Goal: Task Accomplishment & Management: Complete application form

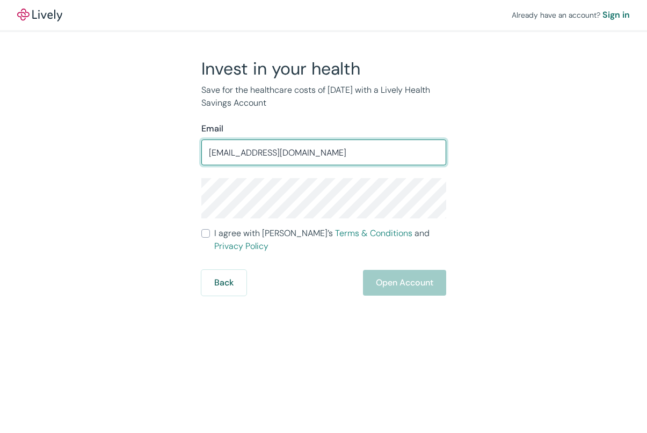
type input "[EMAIL_ADDRESS][DOMAIN_NAME]"
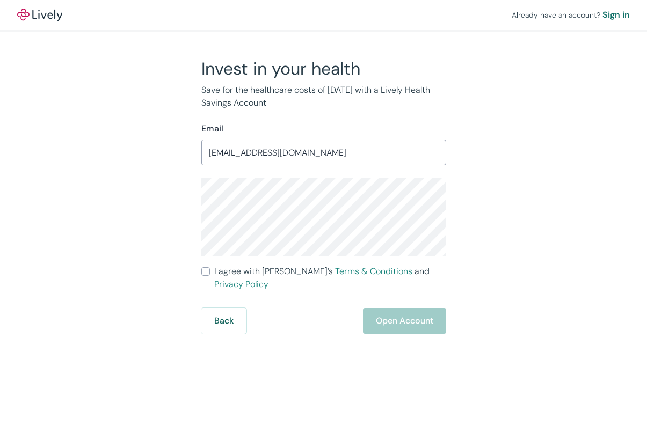
click at [232, 273] on span "I agree with Lively’s Terms & Conditions and Privacy Policy" at bounding box center [330, 278] width 232 height 26
click at [210, 273] on input "I agree with Lively’s Terms & Conditions and Privacy Policy" at bounding box center [205, 271] width 9 height 9
checkbox input "true"
click at [171, 203] on div "Invest in your health Save for the healthcare costs of [DATE] with a Lively Hea…" at bounding box center [317, 196] width 515 height 276
click at [405, 308] on button "Open Account" at bounding box center [404, 321] width 83 height 26
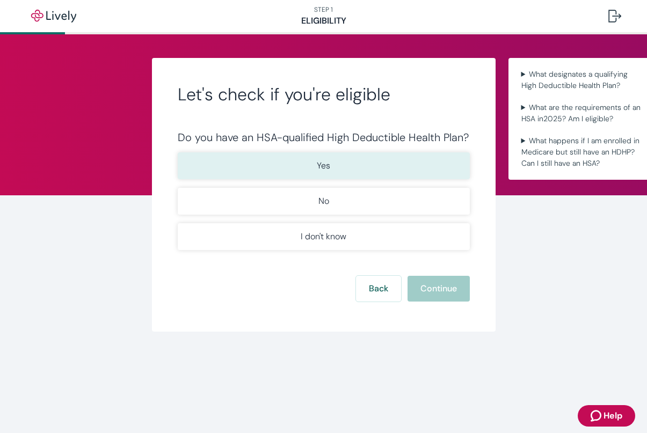
click at [344, 167] on button "Yes" at bounding box center [324, 165] width 292 height 27
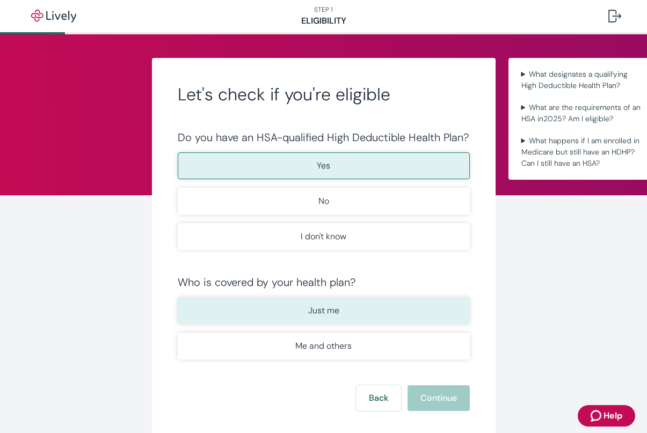
scroll to position [60, 0]
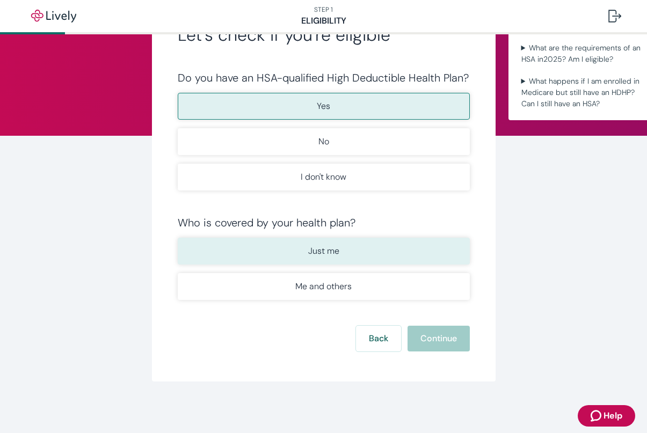
click at [382, 252] on button "Just me" at bounding box center [324, 251] width 292 height 27
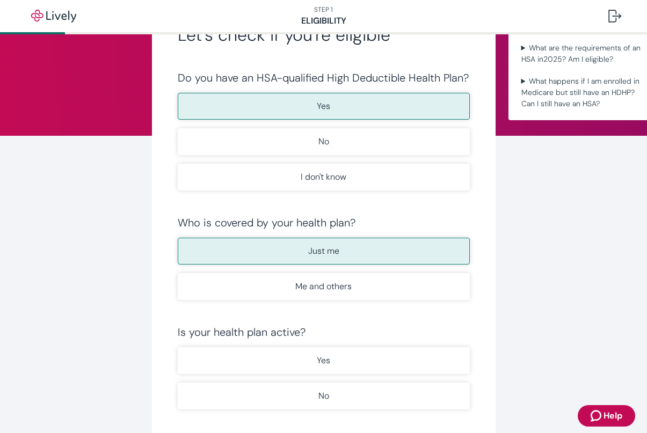
scroll to position [169, 0]
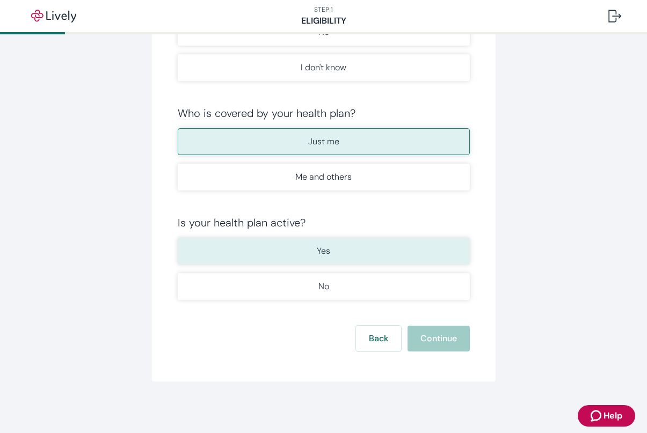
click at [357, 247] on button "Yes" at bounding box center [324, 251] width 292 height 27
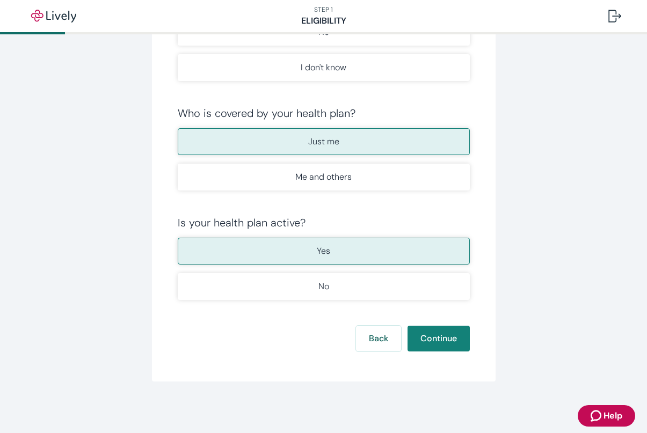
click at [378, 247] on button "Yes" at bounding box center [324, 251] width 292 height 27
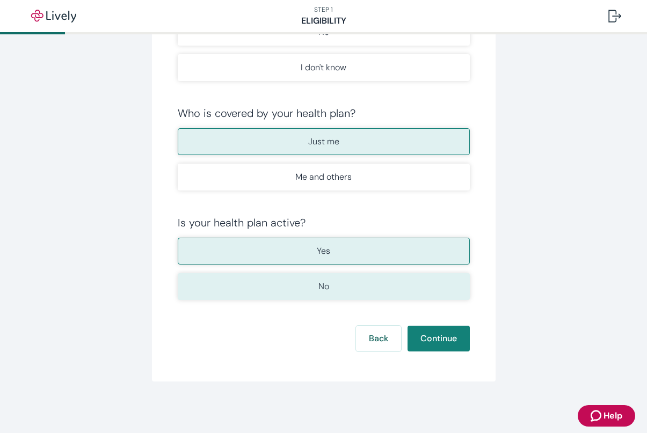
click at [402, 284] on button "No" at bounding box center [324, 286] width 292 height 27
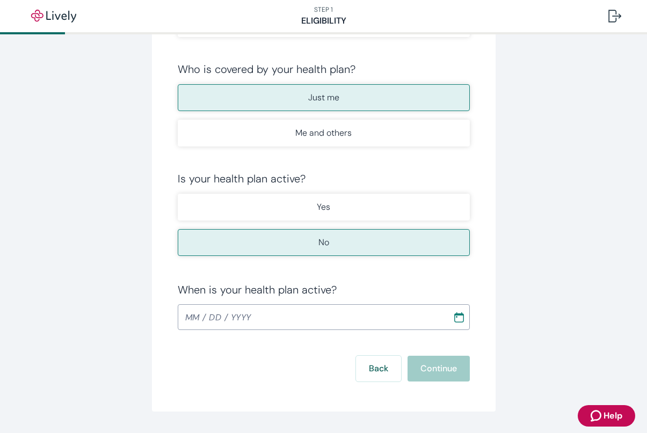
scroll to position [225, 0]
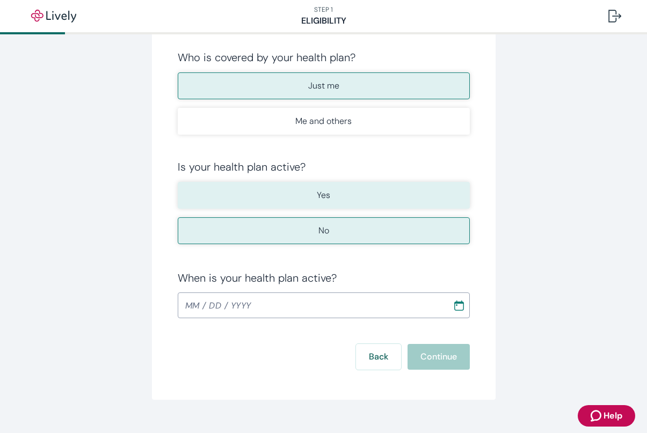
click at [383, 196] on button "Yes" at bounding box center [324, 195] width 292 height 27
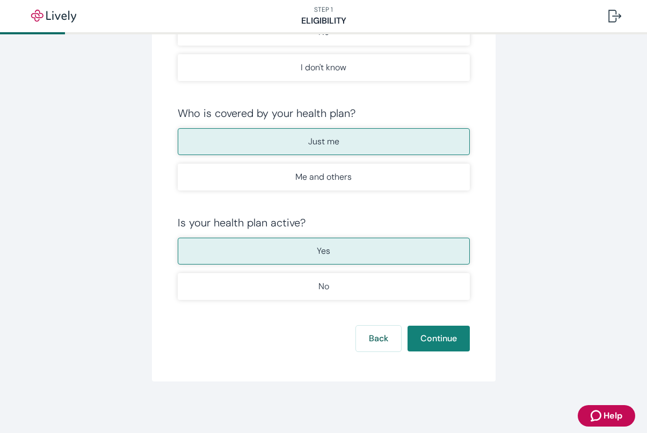
scroll to position [169, 0]
click at [440, 335] on button "Continue" at bounding box center [438, 339] width 62 height 26
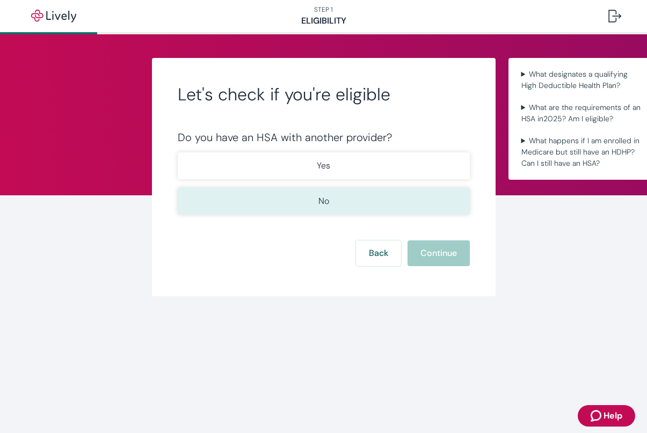
click at [297, 199] on button "No" at bounding box center [324, 201] width 292 height 27
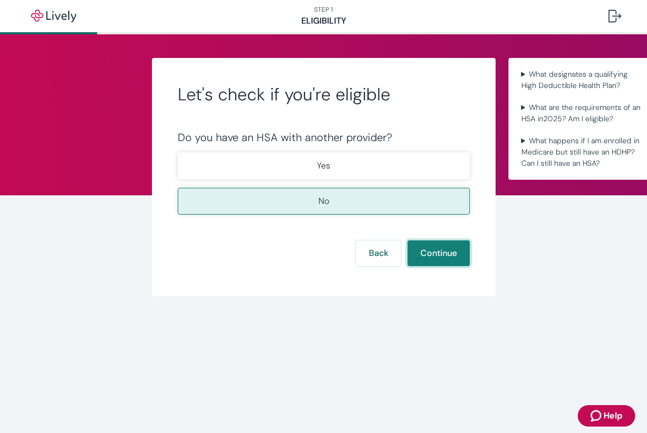
click at [416, 250] on button "Continue" at bounding box center [438, 253] width 62 height 26
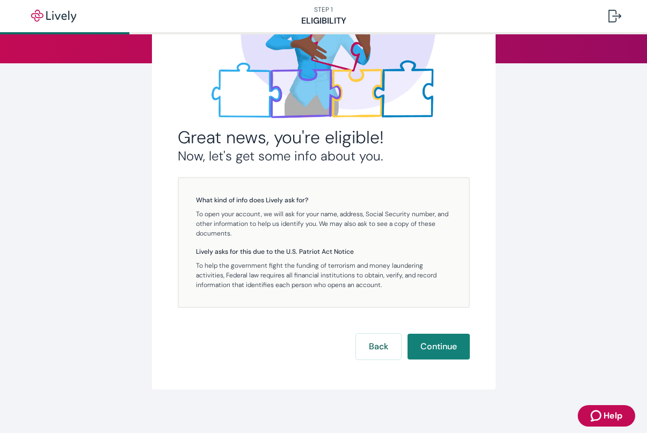
scroll to position [140, 0]
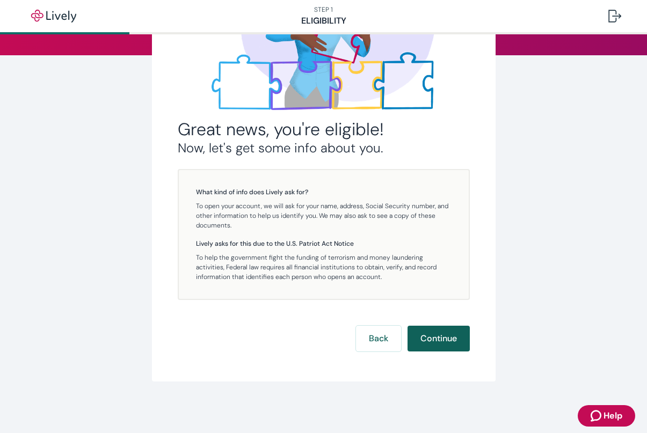
click at [432, 338] on button "Continue" at bounding box center [438, 339] width 62 height 26
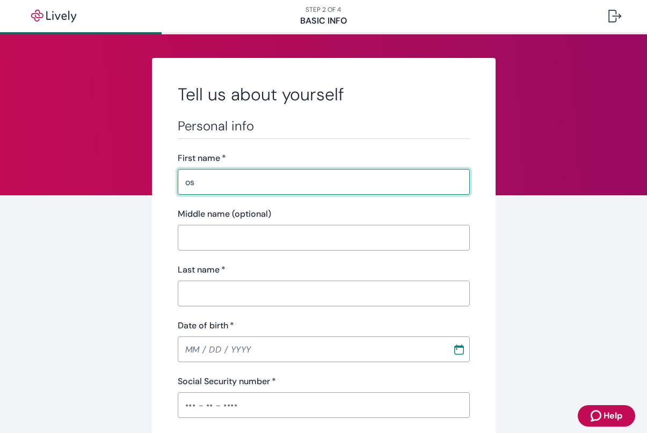
type input "o"
type input "[PERSON_NAME]"
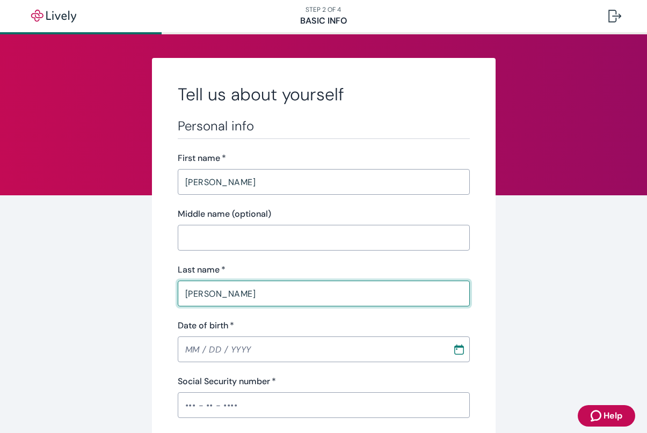
type input "Saucedo"
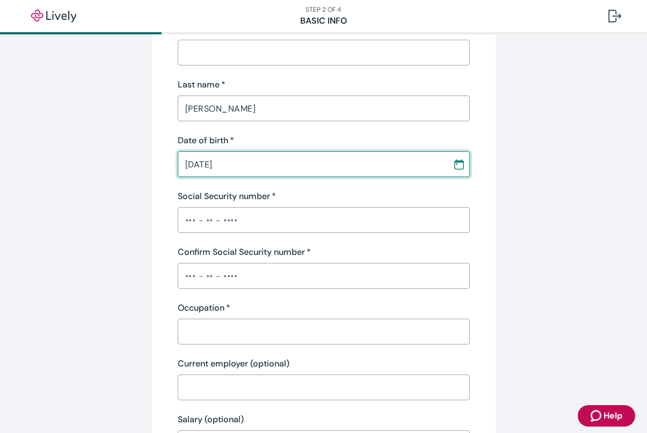
scroll to position [189, 0]
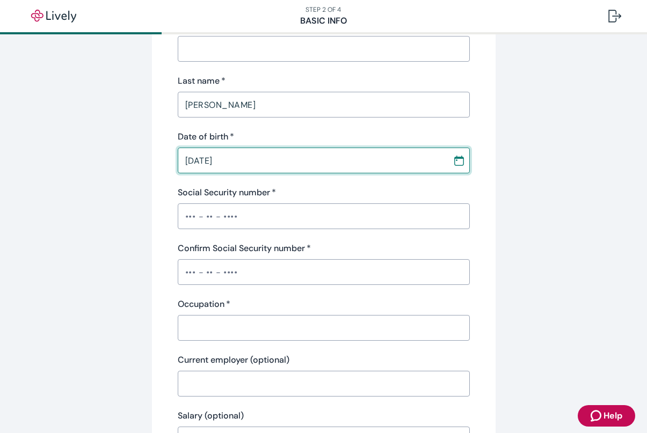
type input "08 / 18 / 2002"
click at [298, 223] on input "Social Security number   *" at bounding box center [324, 216] width 292 height 21
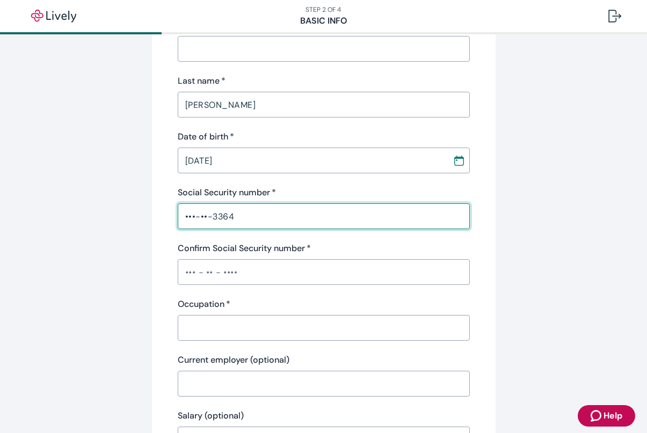
type input "•••-••-3364"
click at [289, 274] on input "Confirm Social Security number   *" at bounding box center [324, 271] width 292 height 21
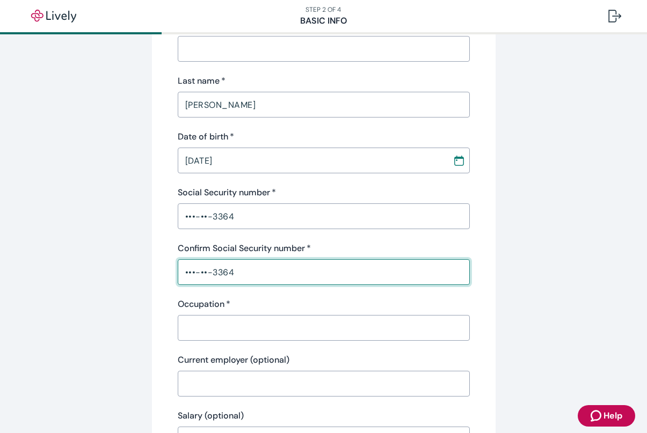
type input "•••-••-3364"
click at [291, 336] on input "Occupation   *" at bounding box center [324, 327] width 292 height 21
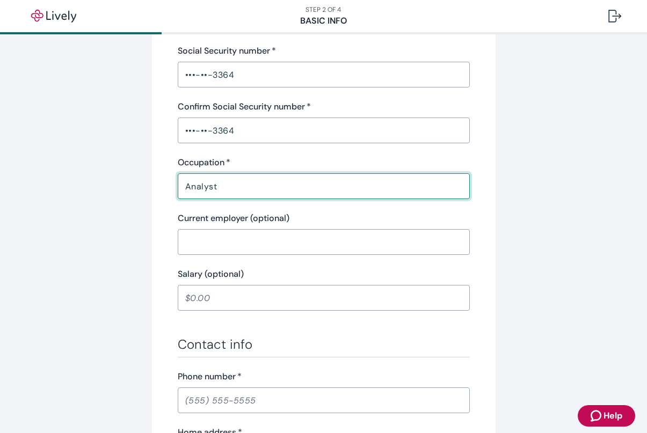
scroll to position [336, 0]
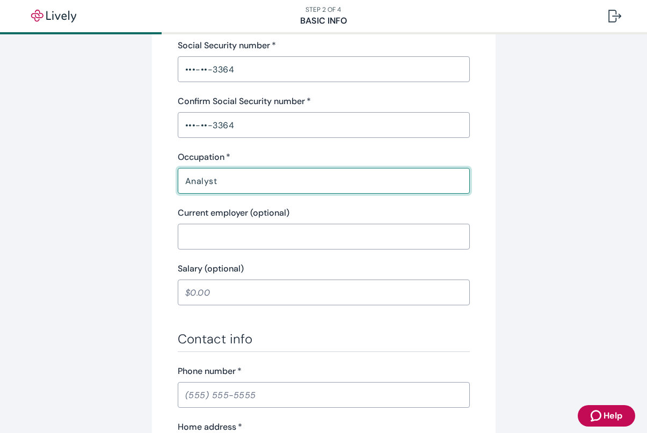
click at [186, 179] on input "Analyst" at bounding box center [324, 180] width 292 height 21
drag, startPoint x: 226, startPoint y: 186, endPoint x: 178, endPoint y: 185, distance: 47.8
click at [178, 185] on input "Analyst" at bounding box center [324, 180] width 292 height 21
click at [186, 182] on input "Analyst" at bounding box center [324, 180] width 292 height 21
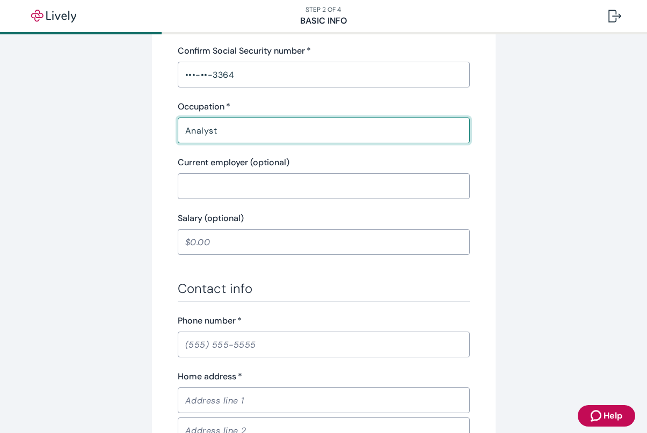
scroll to position [390, 0]
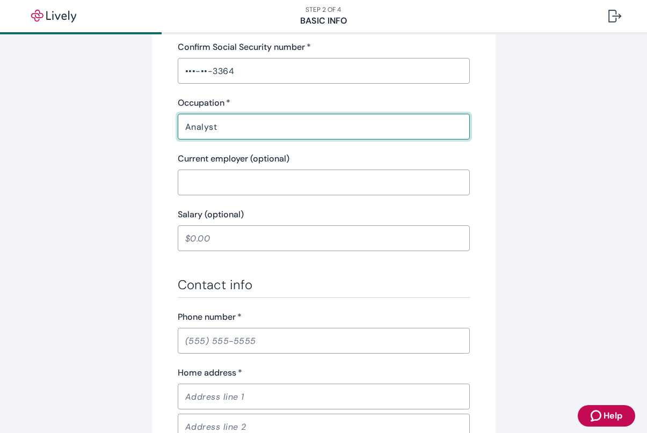
type input "Analyst"
click at [344, 178] on input "Current employer (optional)" at bounding box center [324, 182] width 292 height 21
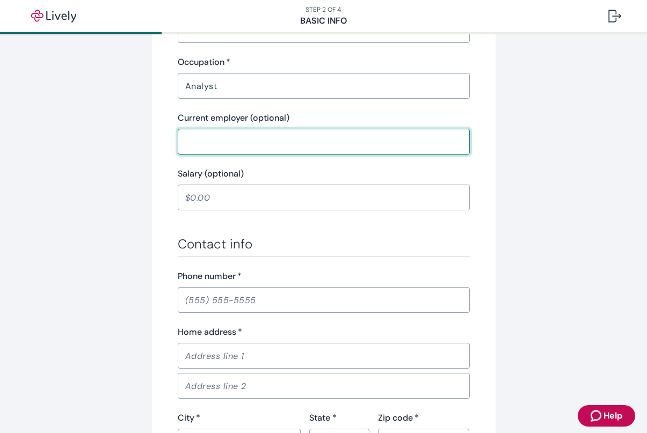
scroll to position [433, 0]
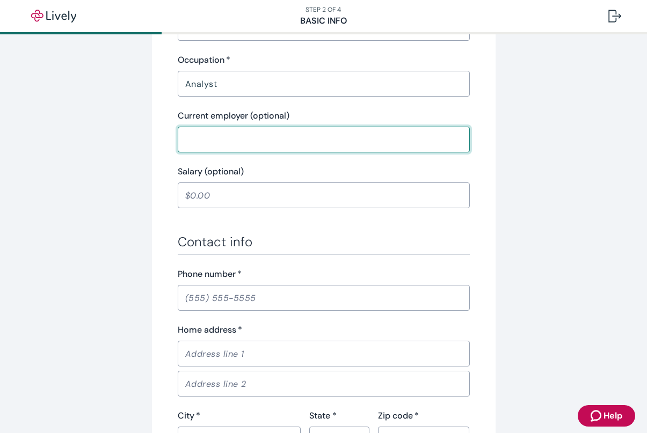
click at [317, 196] on input "Salary (optional)" at bounding box center [324, 195] width 292 height 21
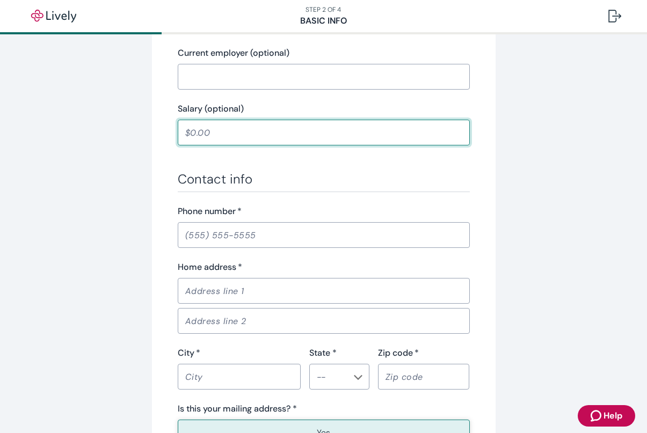
scroll to position [517, 0]
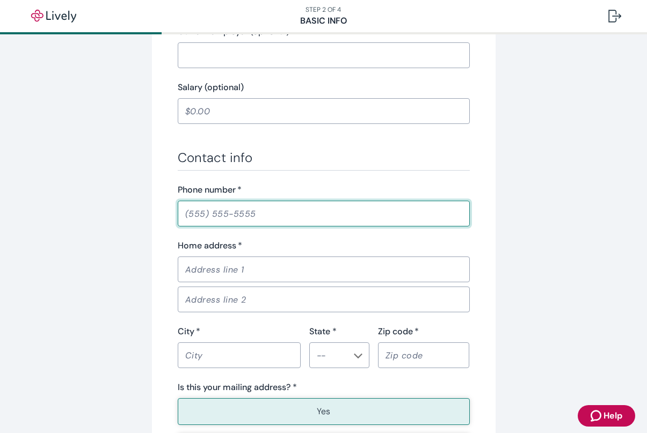
click at [313, 218] on input "Phone number   *" at bounding box center [324, 213] width 292 height 21
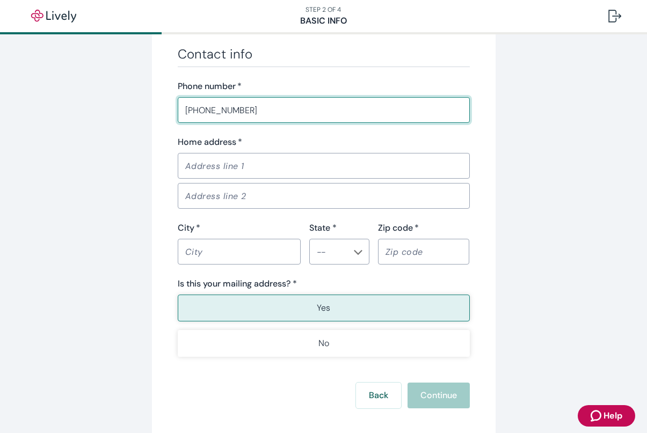
scroll to position [647, 0]
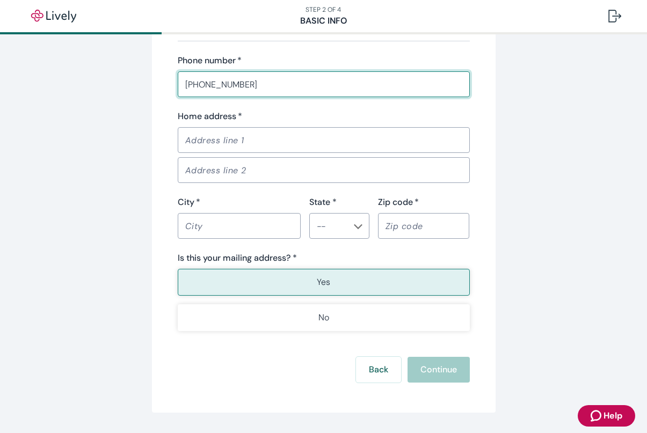
type input "(951) 515-5352"
click at [297, 131] on input "Home address   *" at bounding box center [324, 139] width 292 height 21
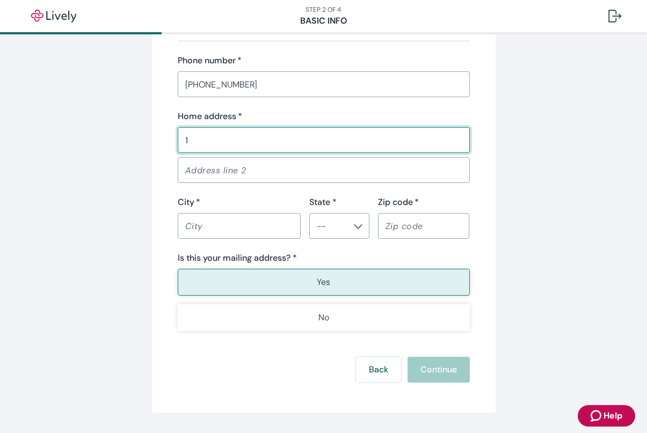
type input "16180 Cresta Verde Drive"
type input "Riverside"
type input "California"
type input "92504"
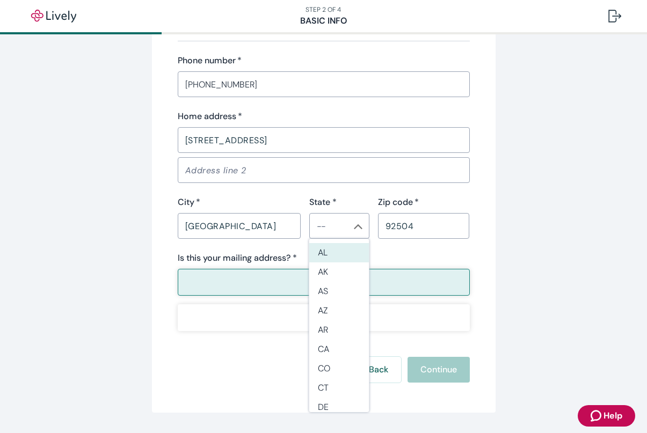
click at [188, 191] on div "Home address   * 16180 Cresta Verde Drive ​ ​ City   * Riverside ​ State * ​ Zi…" at bounding box center [324, 174] width 292 height 129
click at [339, 343] on li "CA" at bounding box center [339, 349] width 60 height 19
type input "CA"
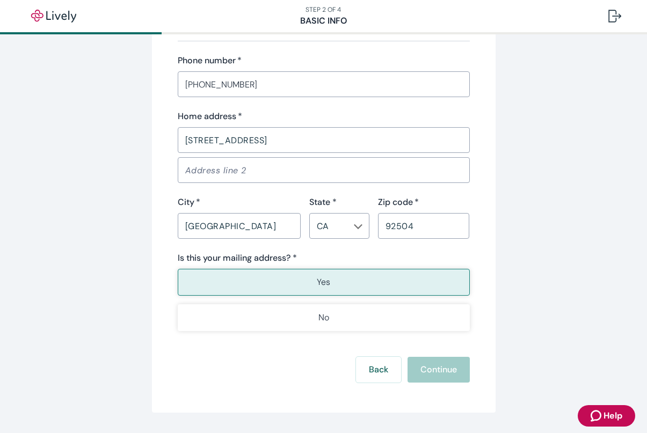
click at [297, 289] on button "Yes" at bounding box center [324, 282] width 292 height 27
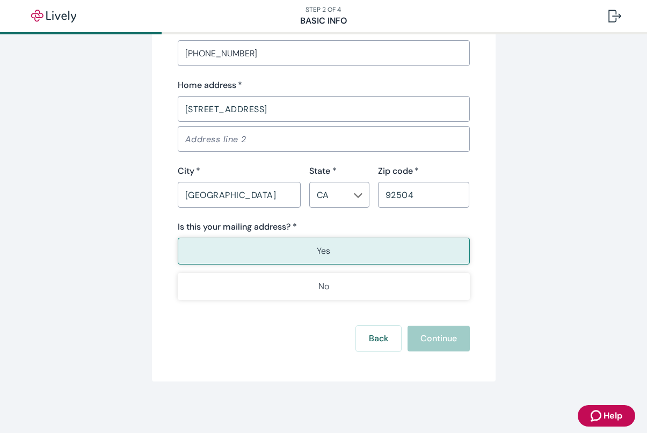
click at [444, 333] on div "Back Continue" at bounding box center [324, 339] width 292 height 26
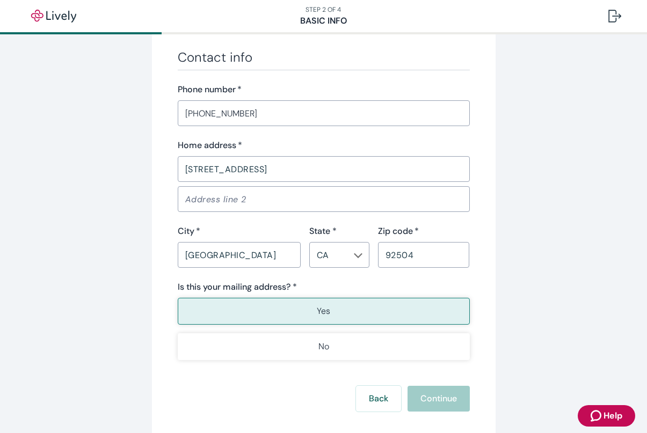
scroll to position [622, 0]
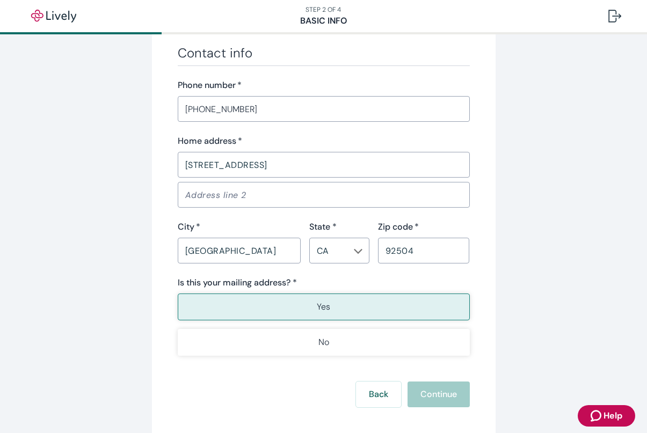
click at [339, 255] on input "CA" at bounding box center [330, 250] width 36 height 15
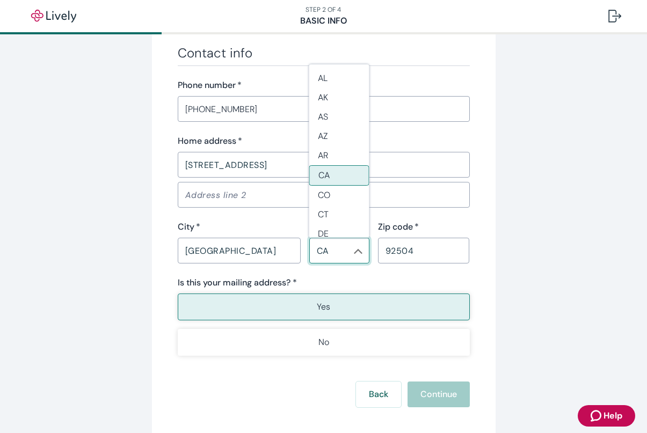
click at [335, 173] on li "CA" at bounding box center [339, 175] width 60 height 20
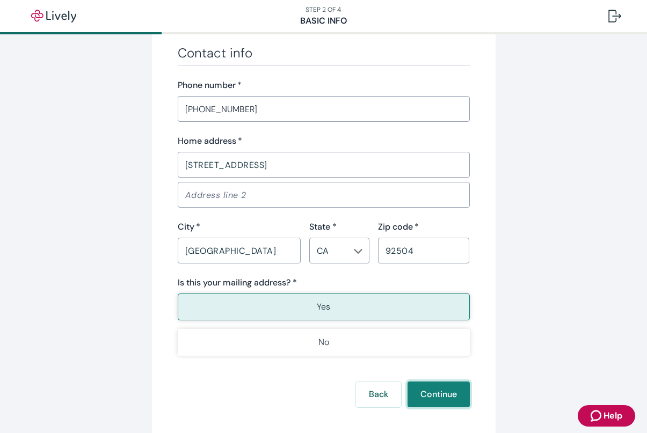
click at [433, 398] on button "Continue" at bounding box center [438, 395] width 62 height 26
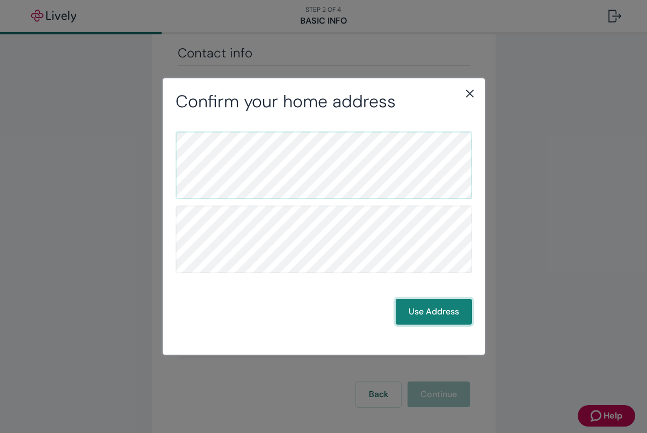
click at [419, 304] on button "Use Address" at bounding box center [434, 312] width 76 height 26
click at [438, 313] on button "Use Address" at bounding box center [434, 312] width 76 height 26
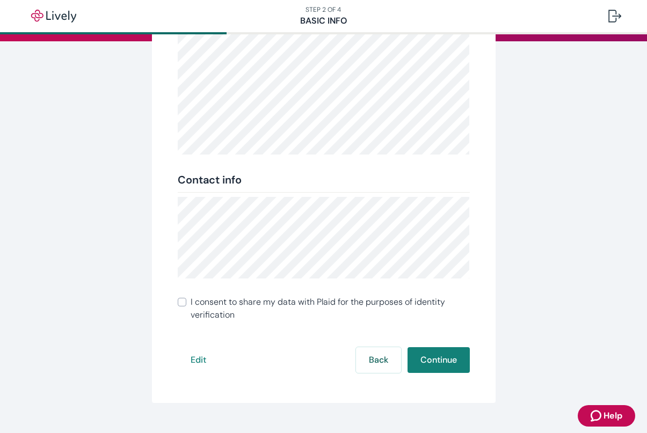
scroll to position [164, 0]
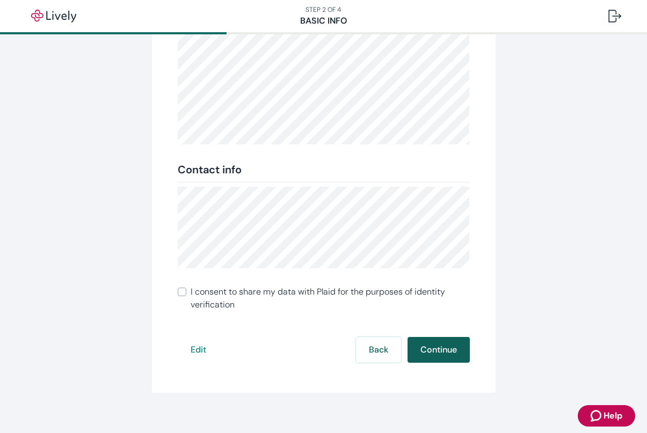
click at [444, 349] on button "Continue" at bounding box center [438, 350] width 62 height 26
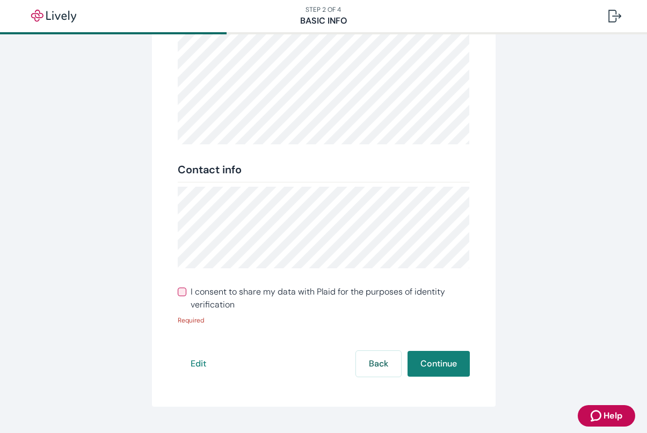
click at [273, 294] on span "I consent to share my data with Plaid for the purposes of identity verification" at bounding box center [330, 299] width 279 height 26
click at [186, 294] on input "I consent to share my data with Plaid for the purposes of identity verification" at bounding box center [182, 292] width 9 height 9
checkbox input "true"
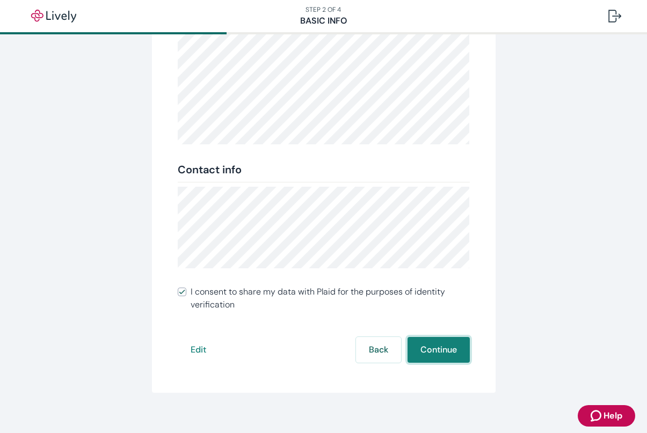
click at [445, 353] on button "Continue" at bounding box center [438, 350] width 62 height 26
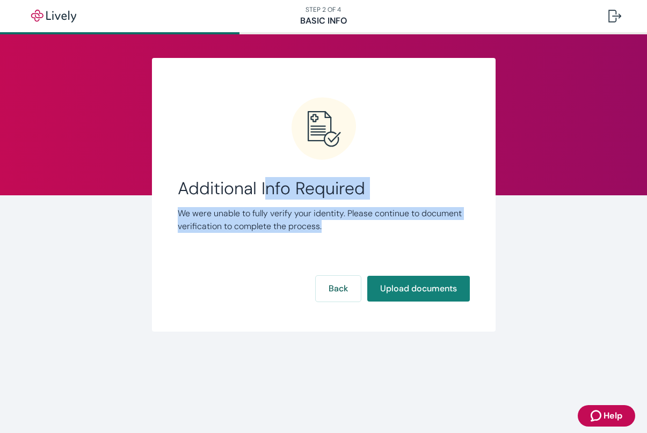
drag, startPoint x: 269, startPoint y: 190, endPoint x: 321, endPoint y: 227, distance: 63.9
click at [321, 227] on div "Additional Info Required We were unable to fully verify your identity. Please c…" at bounding box center [324, 205] width 292 height 55
click at [352, 237] on div "Additional Info Required We were unable to fully verify your identity. Please c…" at bounding box center [324, 201] width 292 height 209
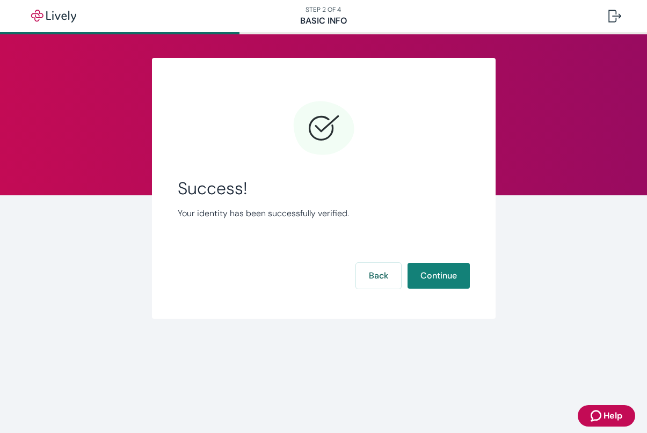
click at [415, 290] on div "Success! Your identity has been successfully verified. Back Continue" at bounding box center [324, 195] width 292 height 196
click at [429, 281] on button "Continue" at bounding box center [438, 276] width 62 height 26
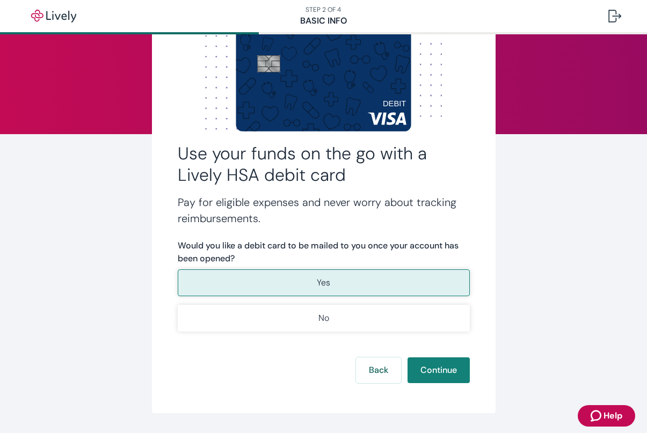
scroll to position [72, 0]
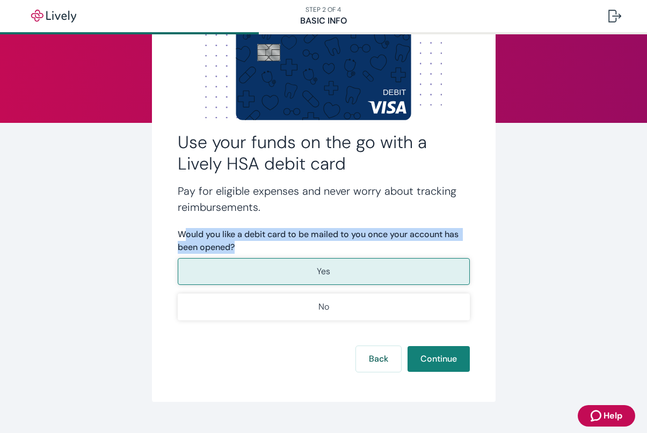
drag, startPoint x: 186, startPoint y: 232, endPoint x: 240, endPoint y: 243, distance: 55.4
click at [240, 244] on label "Would you like a debit card to be mailed to you once your account has been open…" at bounding box center [324, 241] width 292 height 26
click at [246, 265] on button "Yes" at bounding box center [324, 271] width 292 height 27
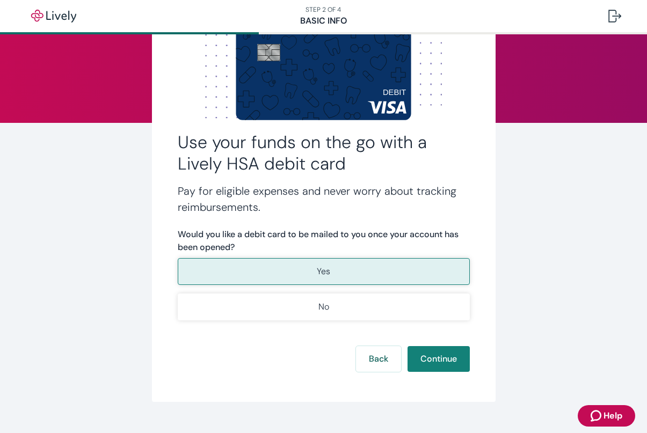
click at [303, 238] on label "Would you like a debit card to be mailed to you once your account has been open…" at bounding box center [324, 241] width 292 height 26
click at [462, 365] on button "Continue" at bounding box center [438, 359] width 62 height 26
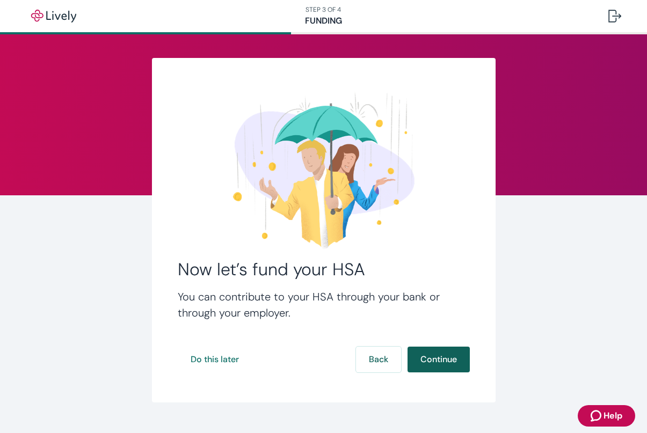
click at [444, 357] on button "Continue" at bounding box center [438, 360] width 62 height 26
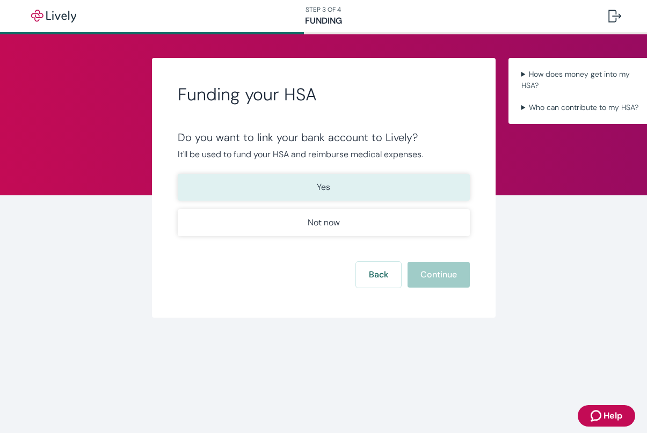
click at [326, 176] on button "Yes" at bounding box center [324, 187] width 292 height 27
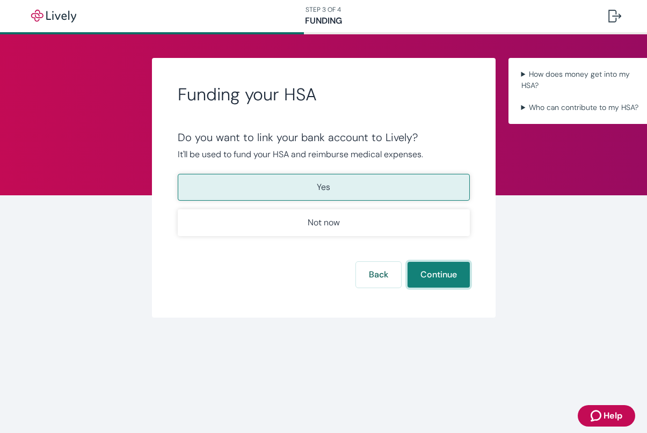
click at [439, 275] on button "Continue" at bounding box center [438, 275] width 62 height 26
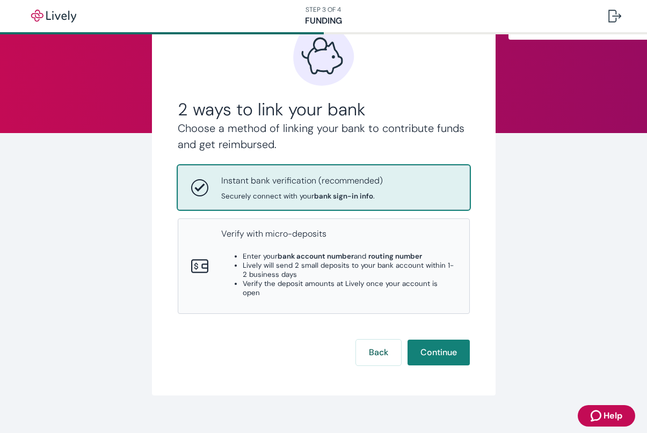
scroll to position [67, 0]
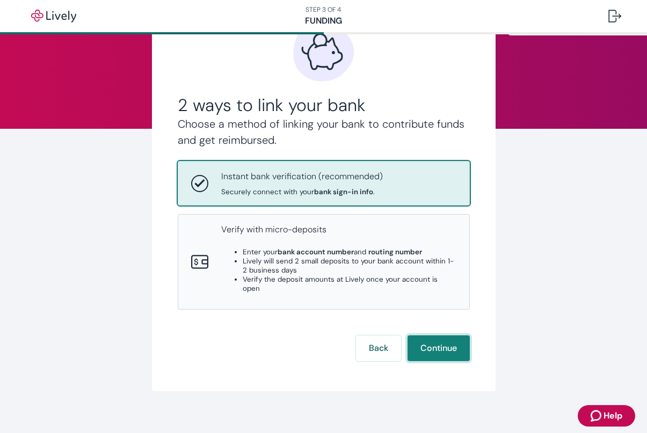
click at [443, 337] on button "Continue" at bounding box center [438, 348] width 62 height 26
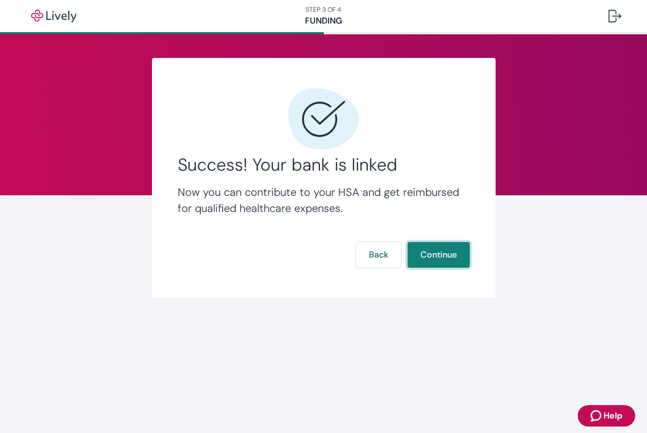
click at [431, 257] on button "Continue" at bounding box center [438, 255] width 62 height 26
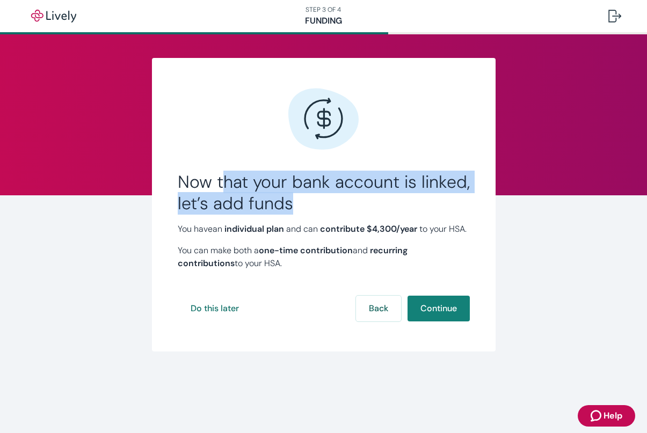
drag, startPoint x: 221, startPoint y: 179, endPoint x: 309, endPoint y: 210, distance: 93.2
click at [310, 210] on h2 "Now that your bank account is linked, let’s add funds" at bounding box center [324, 192] width 292 height 43
click at [309, 210] on h2 "Now that your bank account is linked, let’s add funds" at bounding box center [324, 192] width 292 height 43
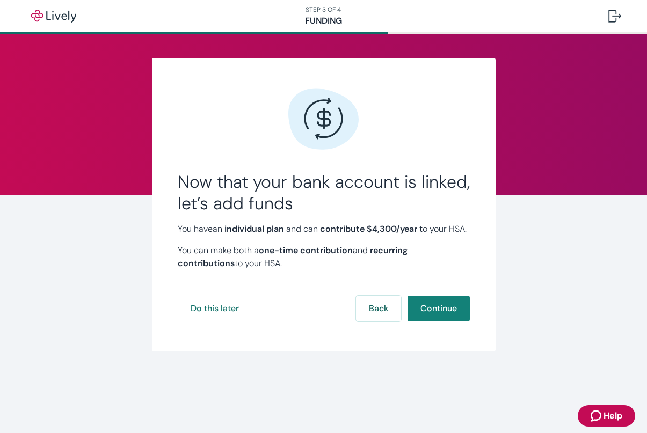
drag, startPoint x: 221, startPoint y: 228, endPoint x: 315, endPoint y: 279, distance: 107.1
click at [315, 279] on div "Now that your bank account is linked, let’s add funds You have an individual pl…" at bounding box center [324, 205] width 344 height 294
click at [315, 270] on p "You can make both a one-time contribution and recurring contributions to your H…" at bounding box center [324, 257] width 292 height 26
click at [456, 322] on button "Continue" at bounding box center [438, 309] width 62 height 26
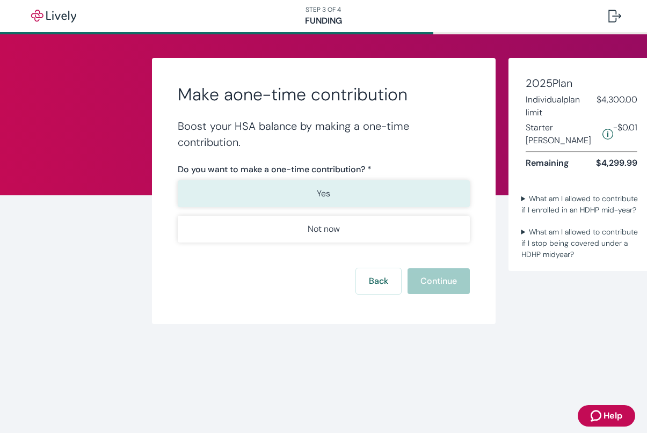
click at [278, 192] on button "Yes" at bounding box center [324, 193] width 292 height 27
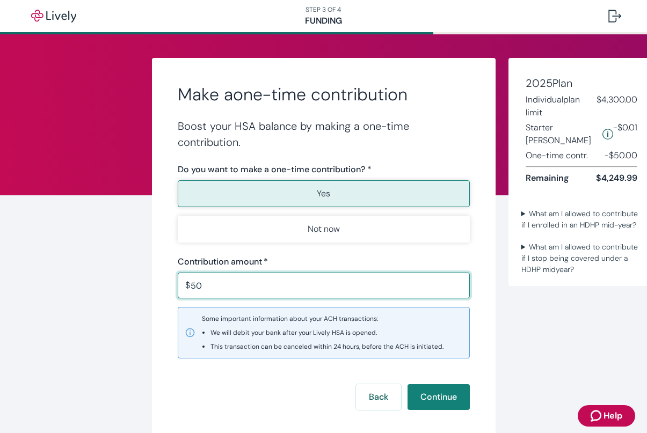
type input "5"
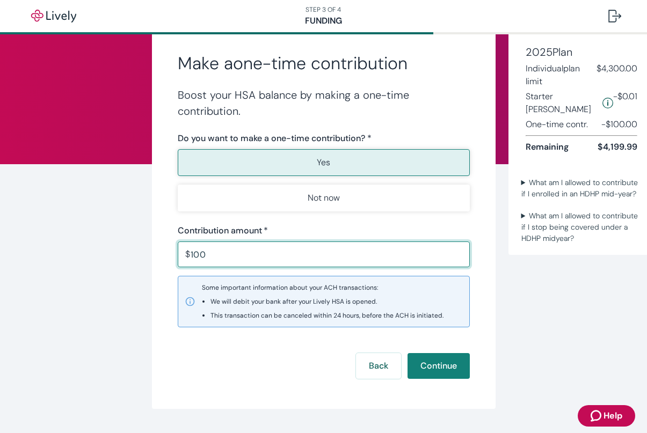
scroll to position [34, 0]
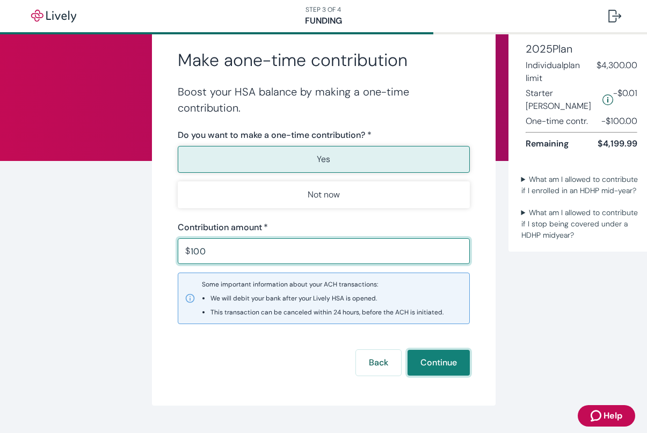
type input "100.00"
click at [433, 362] on button "Continue" at bounding box center [438, 363] width 62 height 26
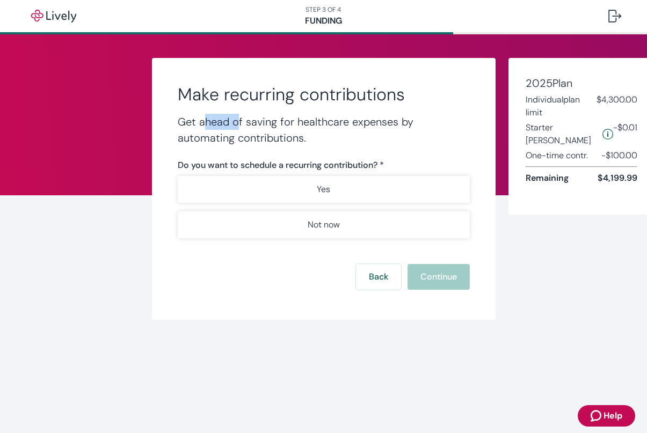
drag, startPoint x: 202, startPoint y: 120, endPoint x: 235, endPoint y: 119, distance: 32.7
click at [235, 119] on h4 "Get ahead of saving for healthcare expenses by automating contributions." at bounding box center [324, 130] width 292 height 32
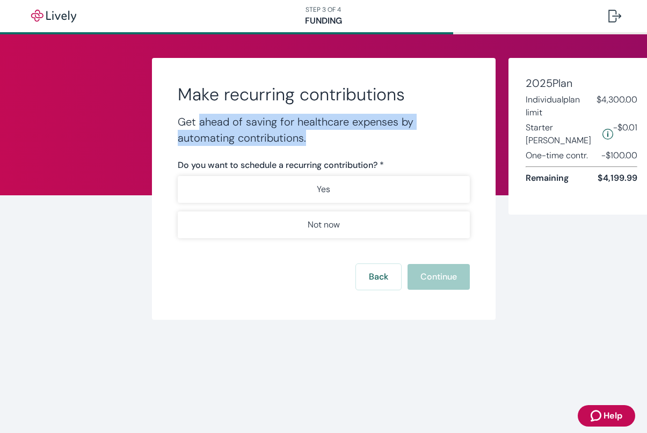
drag, startPoint x: 197, startPoint y: 120, endPoint x: 320, endPoint y: 138, distance: 124.8
click at [320, 138] on h4 "Get ahead of saving for healthcare expenses by automating contributions." at bounding box center [324, 130] width 292 height 32
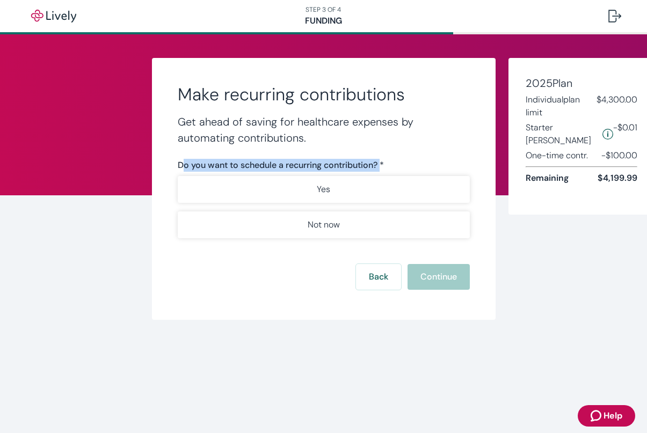
drag, startPoint x: 182, startPoint y: 161, endPoint x: 382, endPoint y: 164, distance: 199.7
click at [382, 164] on label "Do you want to schedule a recurring contribution? *" at bounding box center [281, 165] width 206 height 13
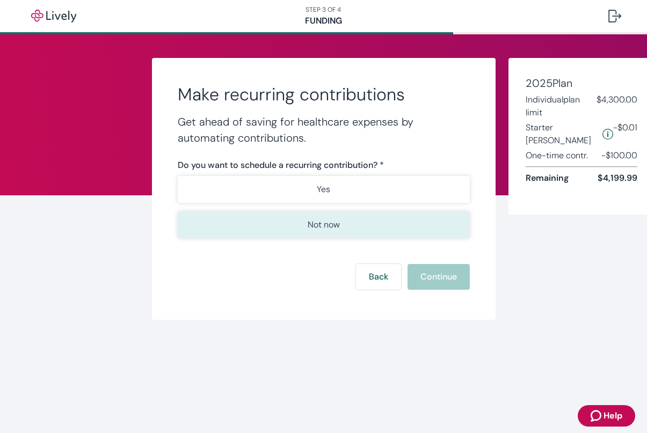
click at [343, 218] on button "Not now" at bounding box center [324, 224] width 292 height 27
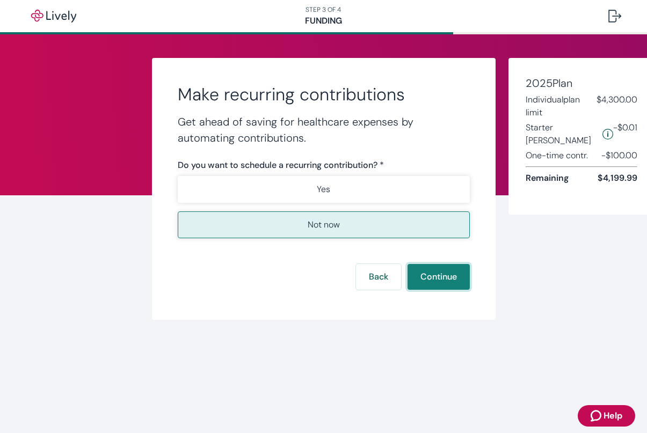
click at [435, 275] on button "Continue" at bounding box center [438, 277] width 62 height 26
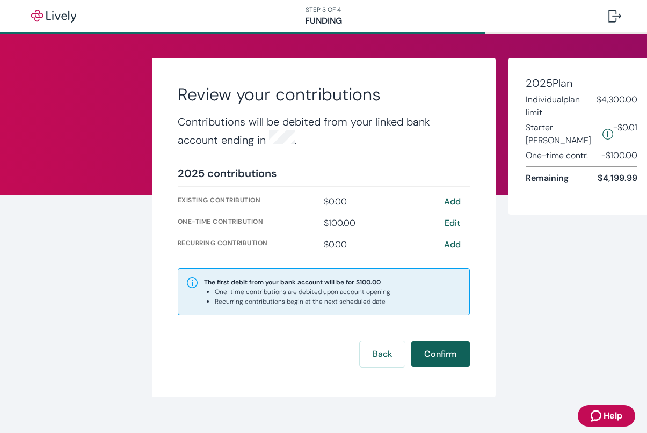
click at [439, 350] on button "Confirm" at bounding box center [440, 354] width 59 height 26
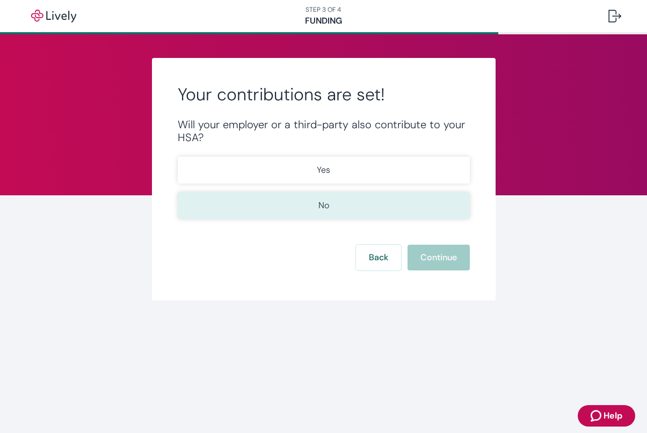
click at [323, 205] on p "No" at bounding box center [323, 205] width 11 height 13
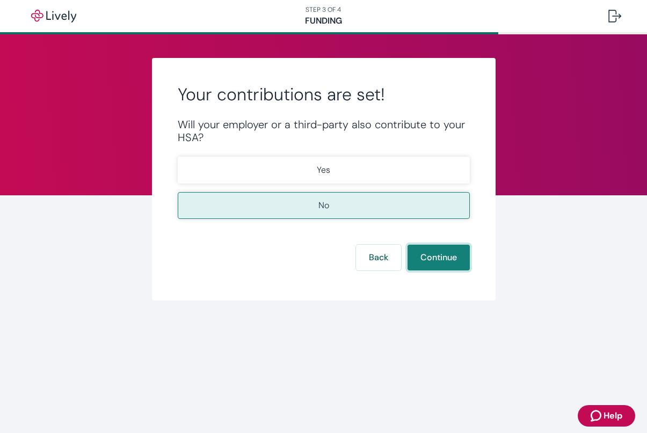
click at [419, 261] on button "Continue" at bounding box center [438, 258] width 62 height 26
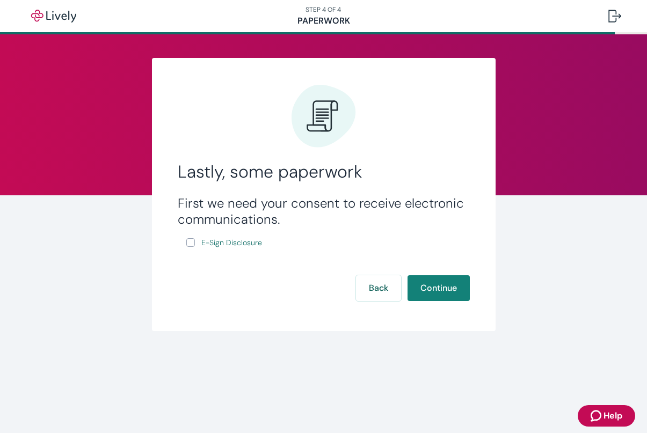
click at [192, 242] on input "E-Sign Disclosure" at bounding box center [190, 242] width 9 height 9
checkbox input "true"
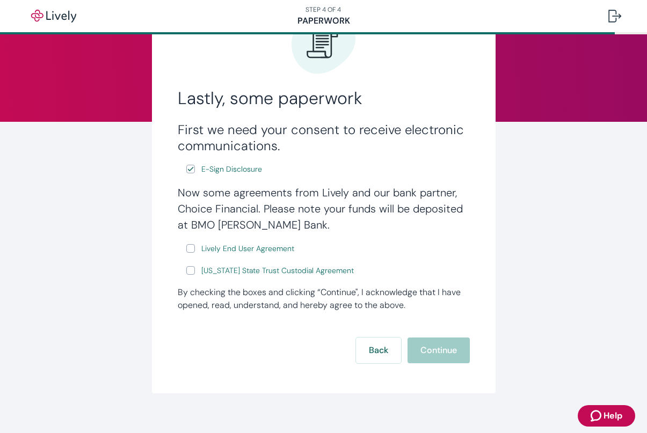
scroll to position [81, 0]
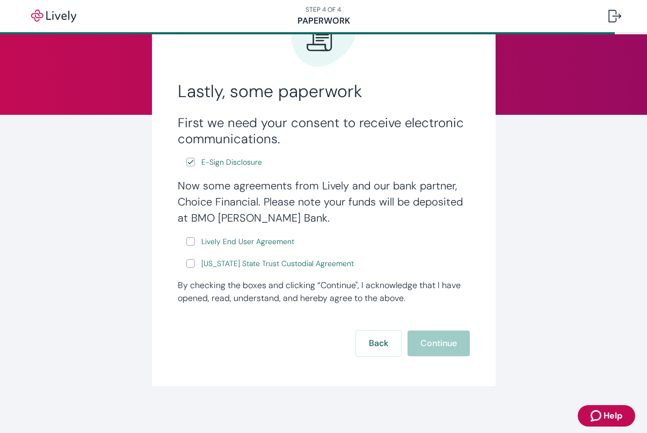
click at [186, 244] on input "Lively End User Agreement" at bounding box center [190, 241] width 9 height 9
checkbox input "true"
click at [195, 266] on label "Wyoming State Trust Custodial Agreement" at bounding box center [271, 263] width 170 height 13
click at [195, 266] on input "Wyoming State Trust Custodial Agreement" at bounding box center [190, 263] width 9 height 9
checkbox input "true"
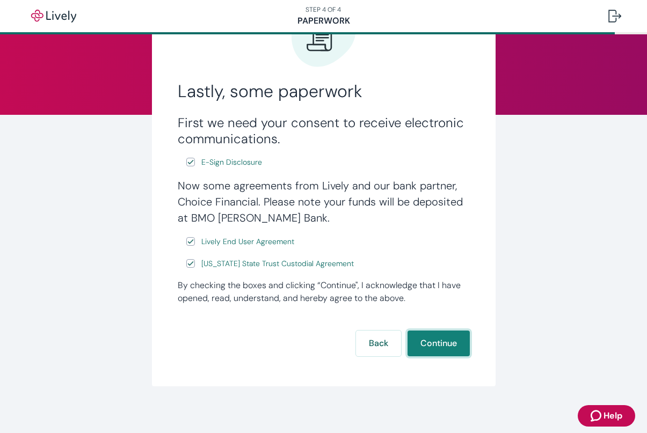
click at [448, 339] on button "Continue" at bounding box center [438, 344] width 62 height 26
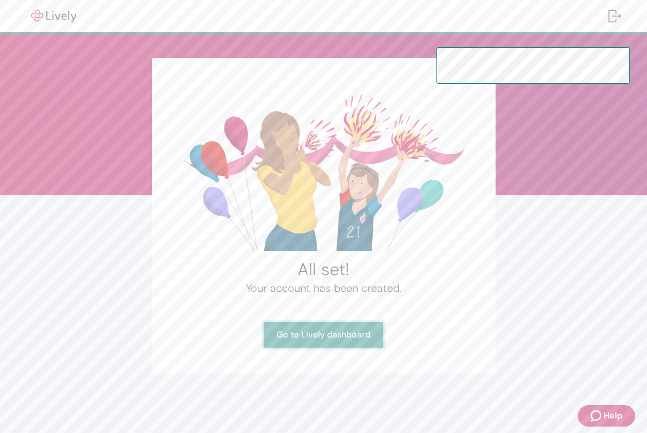
click at [352, 338] on link "Go to Lively dashboard" at bounding box center [324, 335] width 120 height 26
